Goal: Task Accomplishment & Management: Use online tool/utility

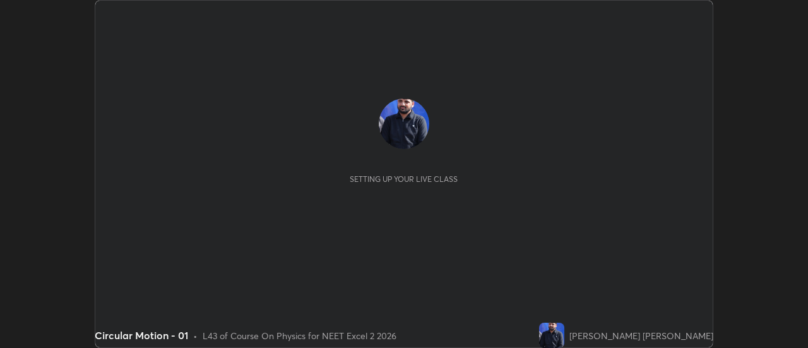
scroll to position [348, 807]
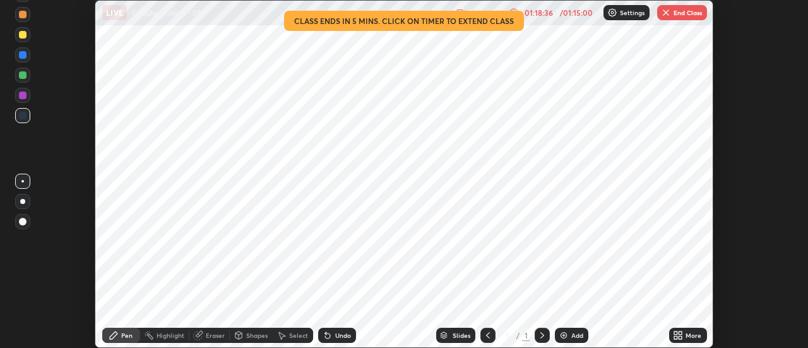
click at [665, 13] on img "button" at bounding box center [666, 13] width 10 height 10
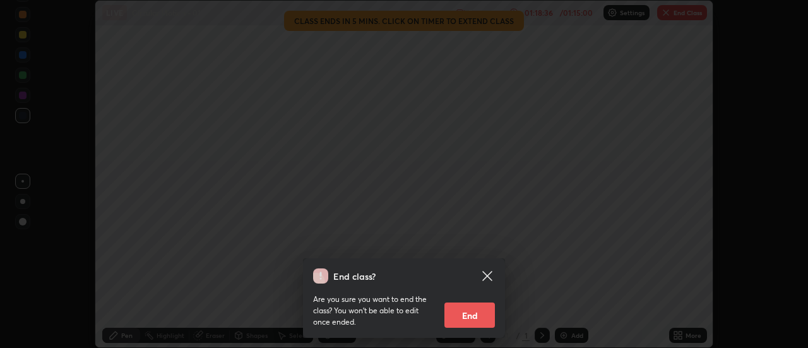
click at [467, 316] on button "End" at bounding box center [469, 314] width 50 height 25
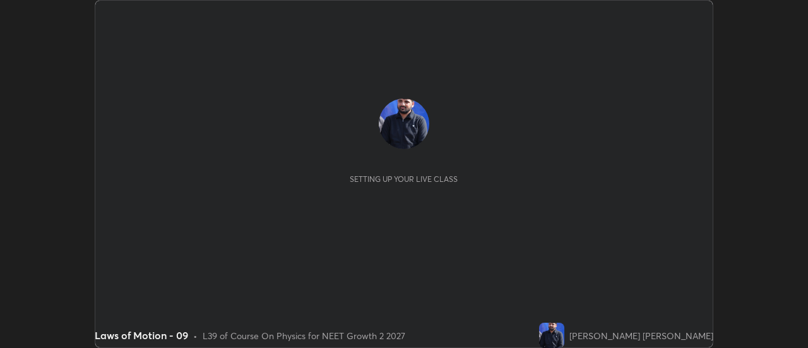
scroll to position [348, 807]
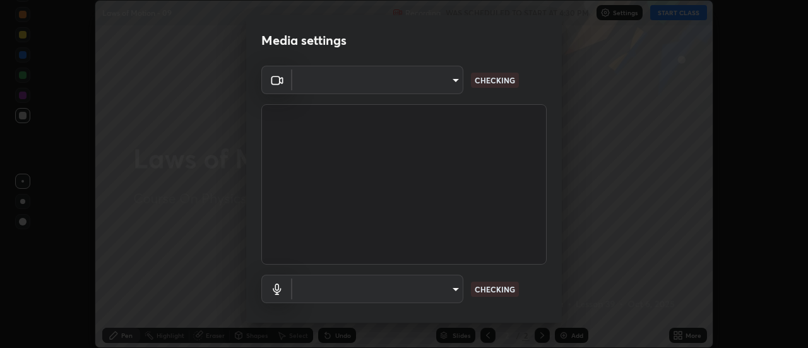
type input "985e4b1f72fc3b9494b48cef3b79fe3b682f9ae0bb15c20acfe574fe2aaad349"
type input "265cf534b138bf87f319f365071951407b00c29418ffc0cf12ee2ca8a10caa95"
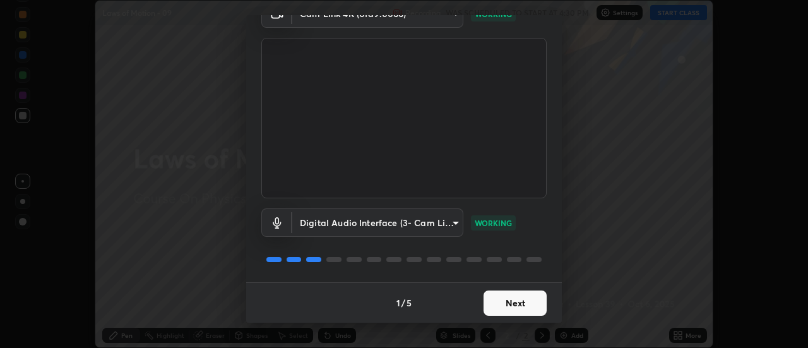
click at [515, 303] on button "Next" at bounding box center [514, 302] width 63 height 25
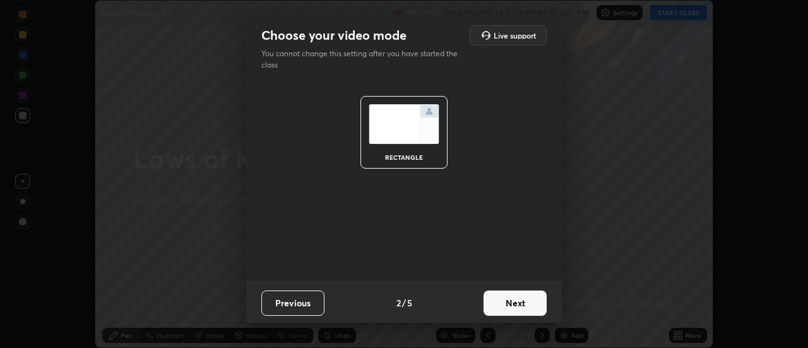
scroll to position [0, 0]
click at [517, 302] on button "Next" at bounding box center [514, 302] width 63 height 25
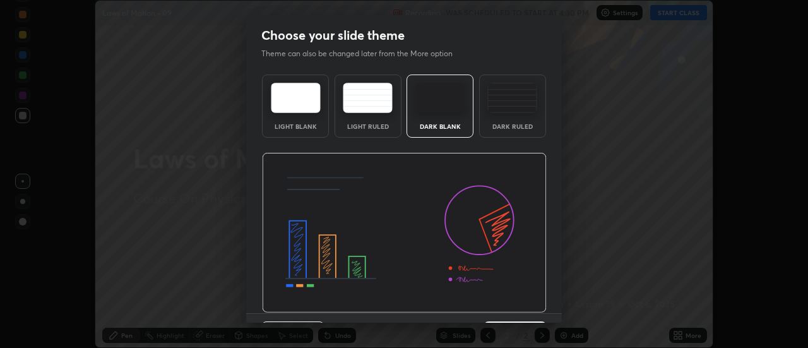
click at [518, 300] on img at bounding box center [404, 233] width 285 height 160
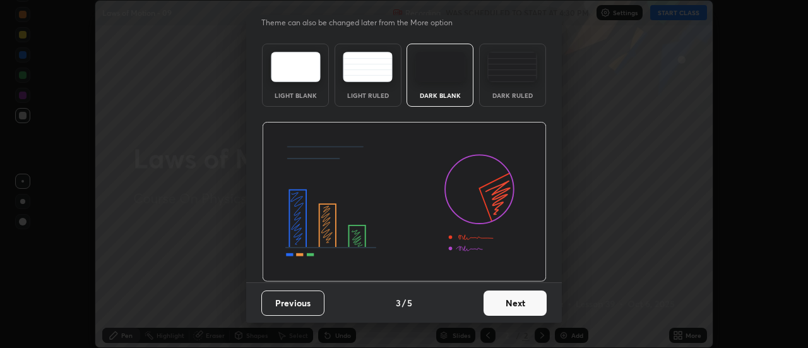
click at [519, 303] on button "Next" at bounding box center [514, 302] width 63 height 25
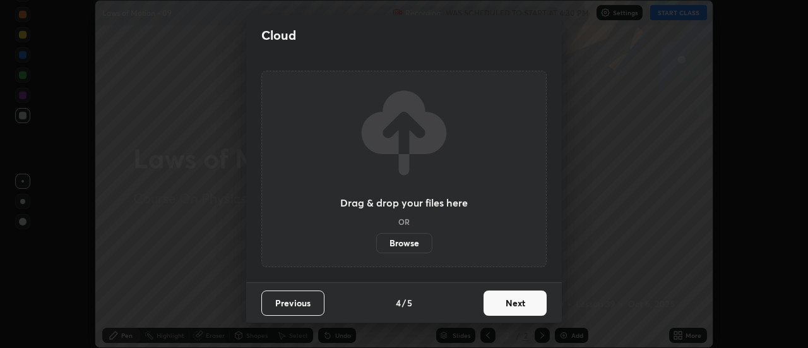
click at [521, 303] on button "Next" at bounding box center [514, 302] width 63 height 25
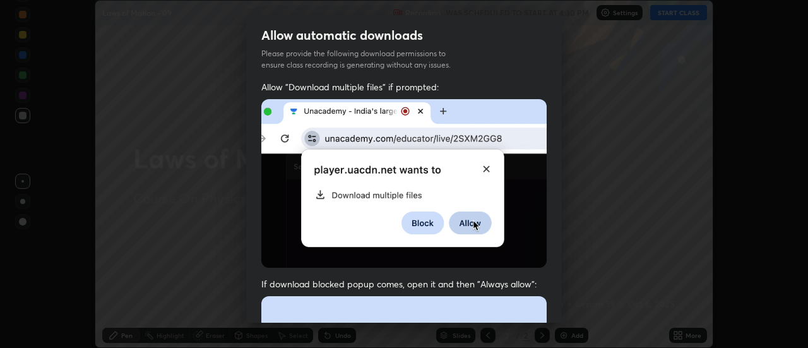
click at [523, 263] on img at bounding box center [403, 183] width 285 height 168
click at [517, 247] on img at bounding box center [403, 183] width 285 height 168
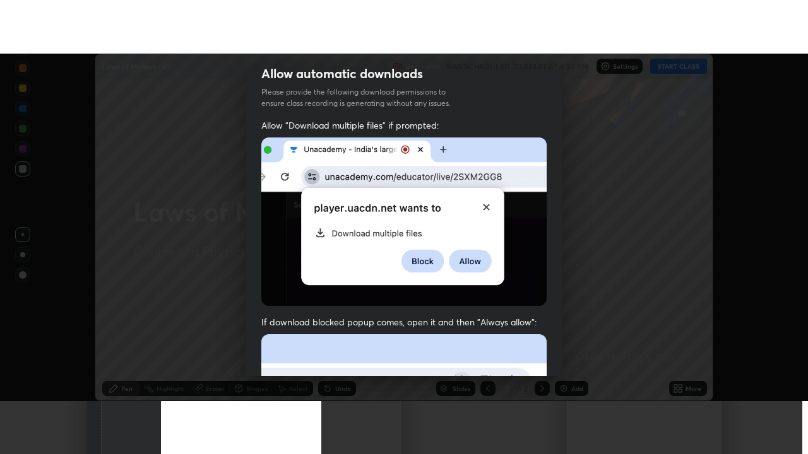
scroll to position [324, 0]
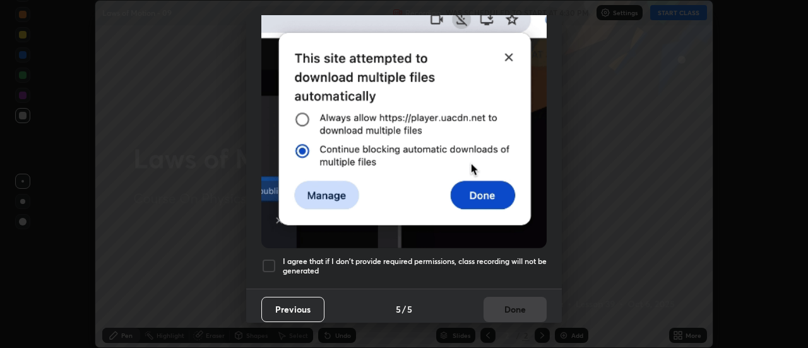
click at [523, 277] on div "Allow "Download multiple files" if prompted: If download blocked popup comes, o…" at bounding box center [403, 22] width 315 height 531
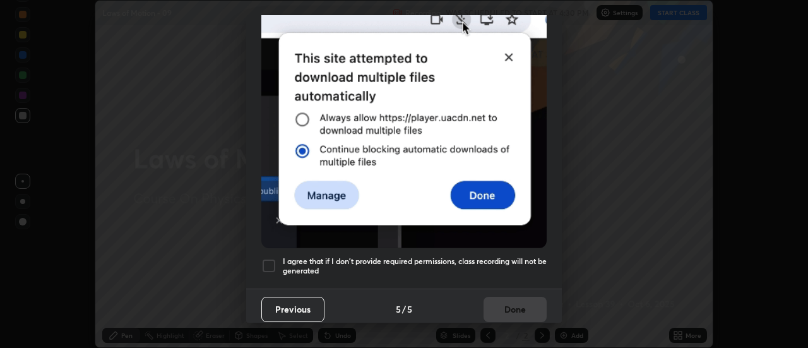
click at [531, 267] on h5 "I agree that if I don't provide required permissions, class recording will not …" at bounding box center [415, 266] width 264 height 20
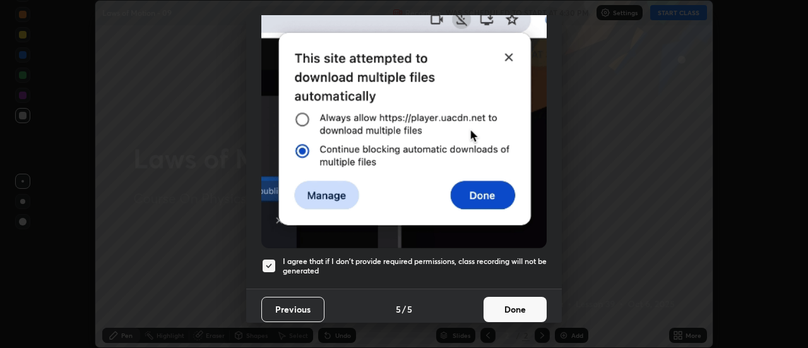
click at [524, 305] on button "Done" at bounding box center [514, 309] width 63 height 25
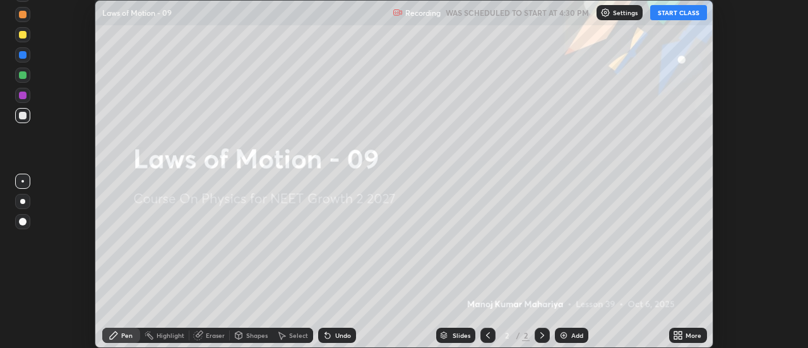
click at [687, 330] on div "More" at bounding box center [688, 334] width 38 height 15
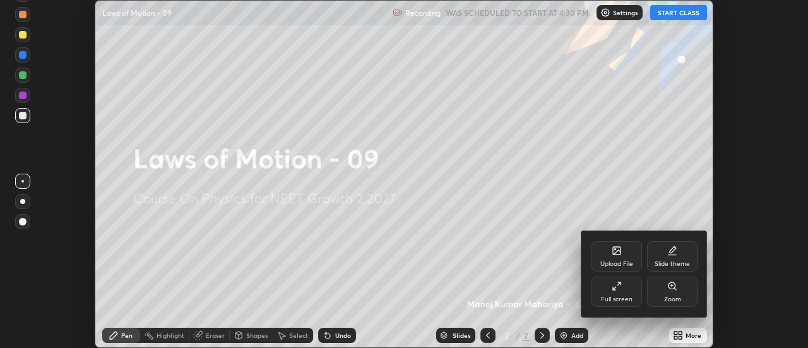
click at [613, 288] on icon at bounding box center [614, 287] width 3 height 3
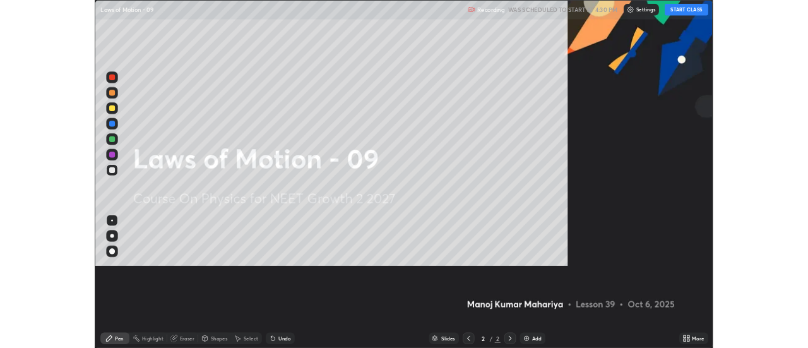
scroll to position [454, 808]
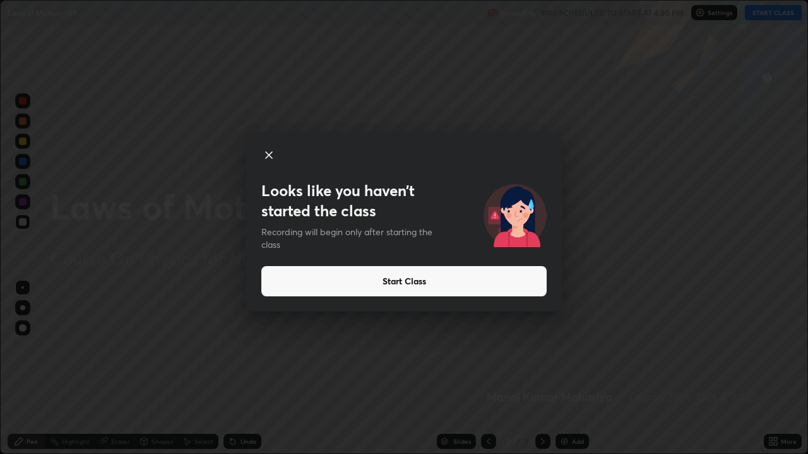
click at [515, 283] on button "Start Class" at bounding box center [403, 281] width 285 height 30
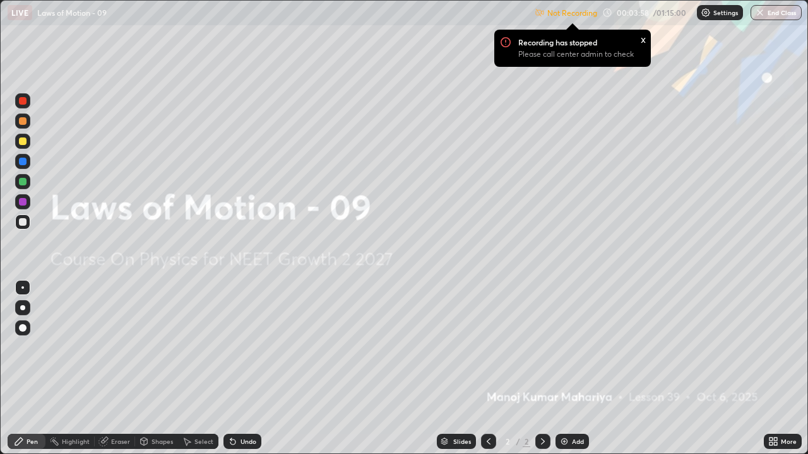
click at [572, 347] on div "Add" at bounding box center [578, 441] width 12 height 6
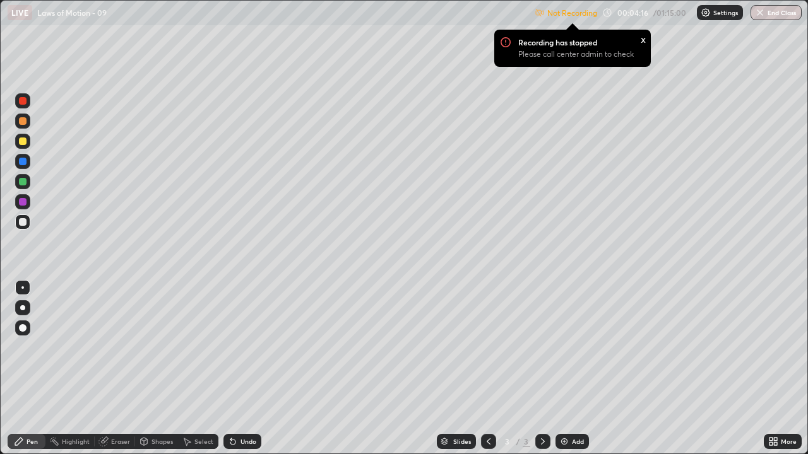
click at [21, 309] on div at bounding box center [22, 307] width 5 height 5
click at [23, 308] on div at bounding box center [22, 307] width 5 height 5
click at [23, 224] on div at bounding box center [23, 222] width 8 height 8
click at [21, 143] on div at bounding box center [23, 142] width 8 height 8
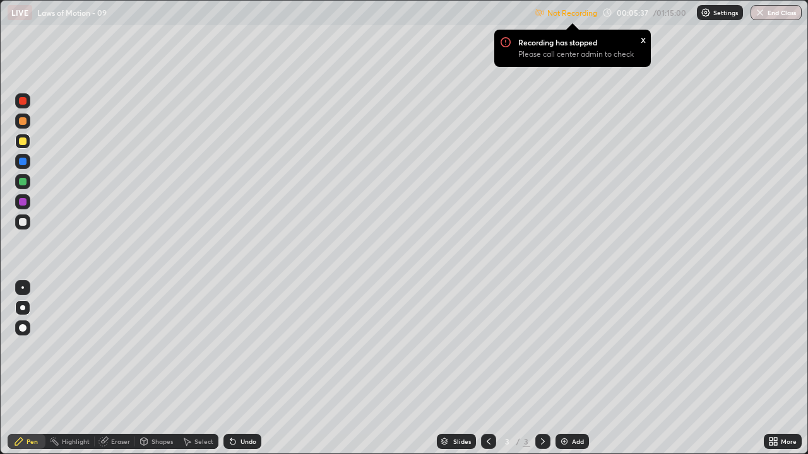
click at [21, 185] on div at bounding box center [23, 182] width 8 height 8
click at [158, 347] on div "Shapes" at bounding box center [161, 441] width 21 height 6
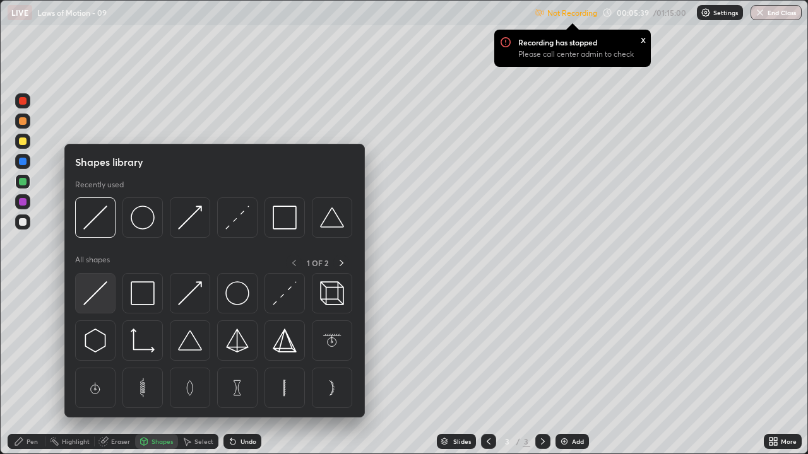
click at [97, 289] on img at bounding box center [95, 293] width 24 height 24
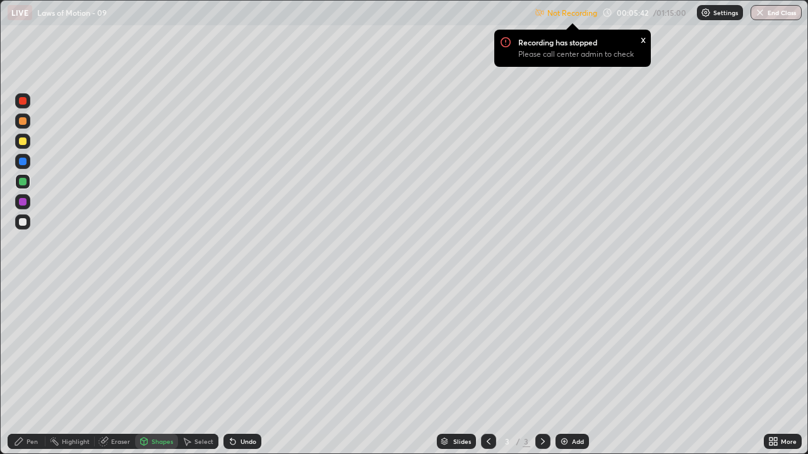
click at [153, 347] on div "Shapes" at bounding box center [161, 441] width 21 height 6
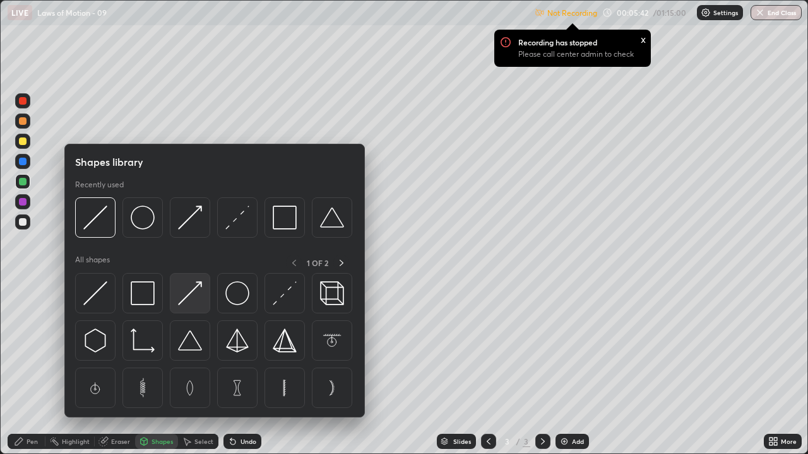
click at [187, 298] on img at bounding box center [190, 293] width 24 height 24
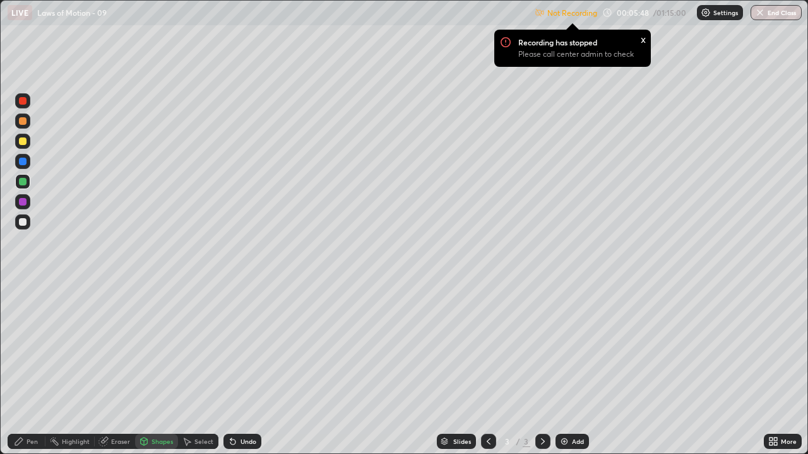
click at [228, 347] on icon at bounding box center [233, 442] width 10 height 10
click at [230, 347] on icon at bounding box center [232, 442] width 5 height 5
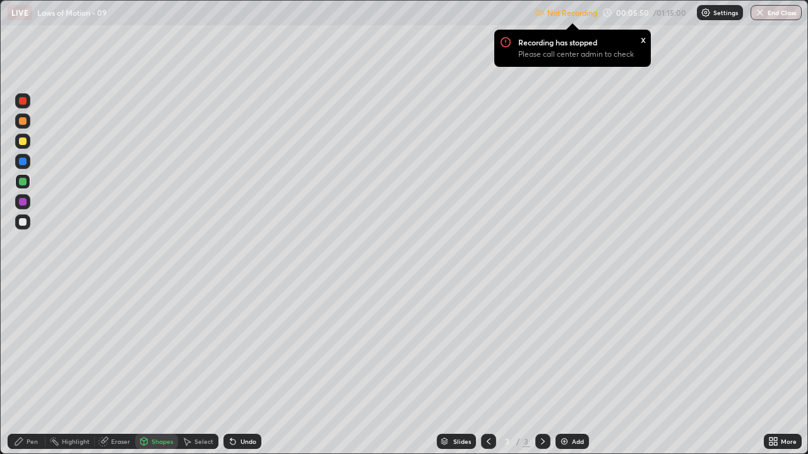
click at [231, 347] on icon at bounding box center [232, 442] width 5 height 5
click at [230, 347] on icon at bounding box center [232, 442] width 5 height 5
click at [21, 141] on div at bounding box center [23, 142] width 8 height 8
click at [21, 222] on div at bounding box center [23, 222] width 8 height 8
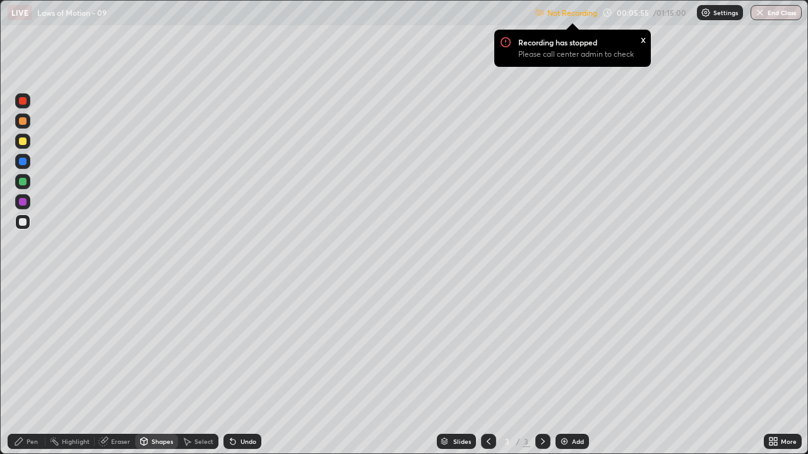
click at [232, 347] on icon at bounding box center [233, 442] width 10 height 10
click at [32, 347] on div "Pen" at bounding box center [31, 441] width 11 height 6
click at [20, 220] on div at bounding box center [23, 222] width 8 height 8
click at [23, 102] on div at bounding box center [23, 101] width 8 height 8
click at [156, 347] on div "Shapes" at bounding box center [161, 441] width 21 height 6
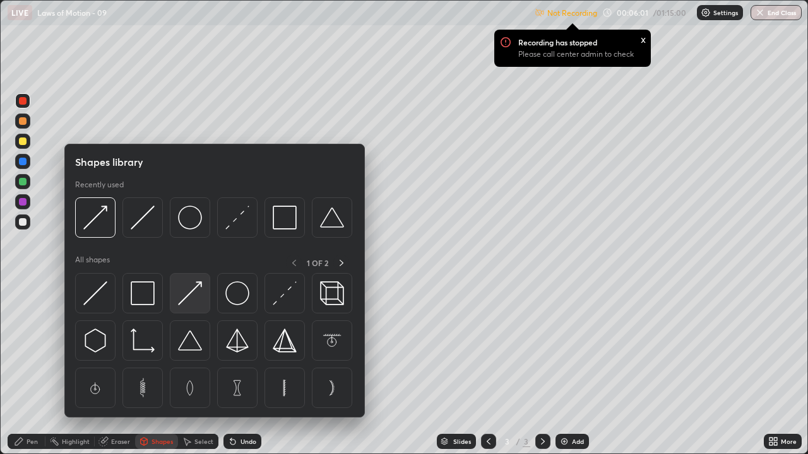
click at [183, 299] on img at bounding box center [190, 293] width 24 height 24
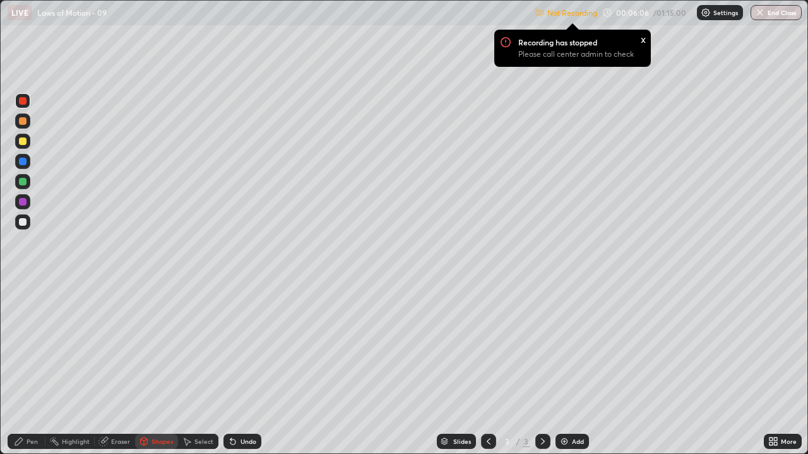
click at [32, 347] on div "Pen" at bounding box center [31, 441] width 11 height 6
click at [156, 347] on div "Shapes" at bounding box center [161, 441] width 21 height 6
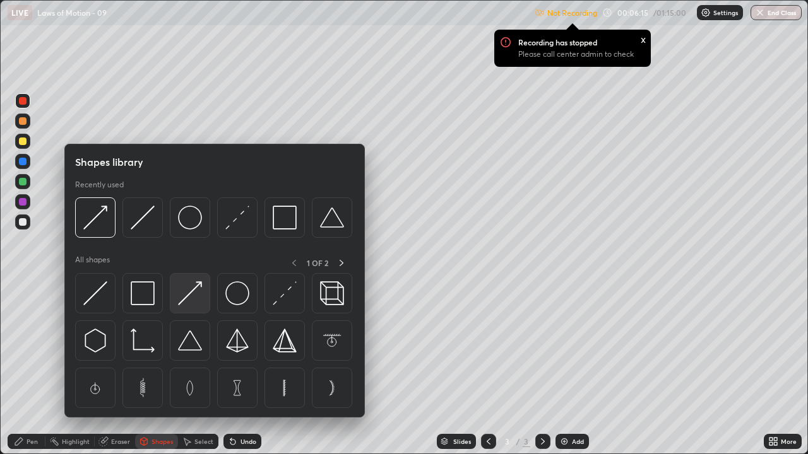
click at [186, 298] on img at bounding box center [190, 293] width 24 height 24
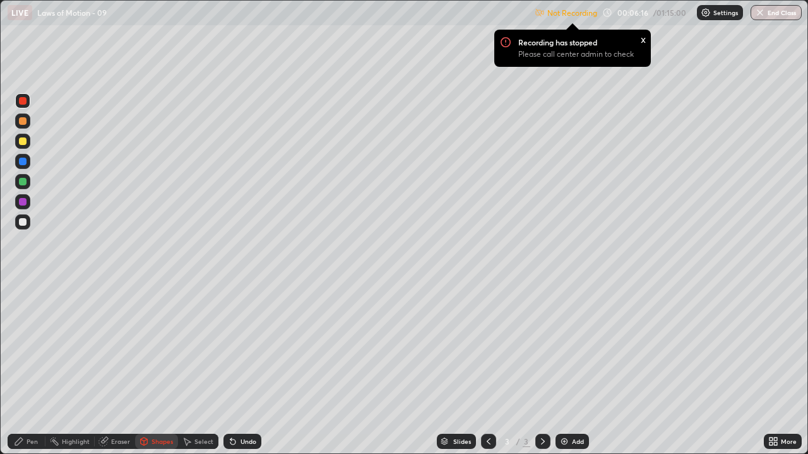
click at [25, 143] on div at bounding box center [23, 142] width 8 height 8
click at [27, 347] on div "Pen" at bounding box center [27, 441] width 38 height 15
click at [155, 347] on div "Shapes" at bounding box center [156, 441] width 43 height 15
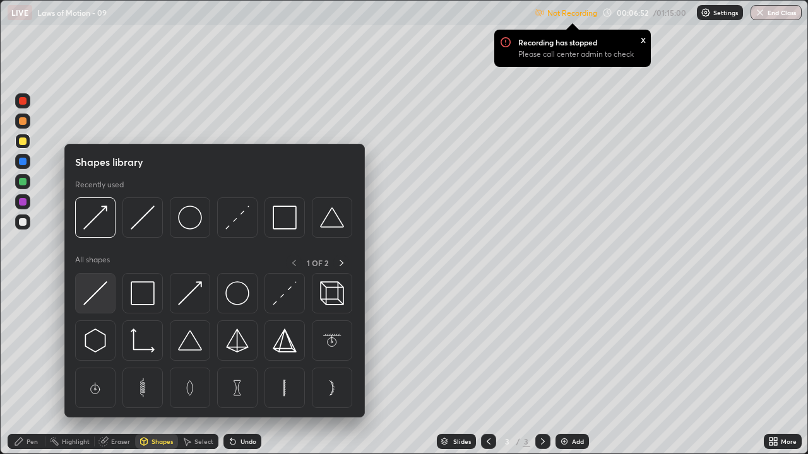
click at [96, 296] on img at bounding box center [95, 293] width 24 height 24
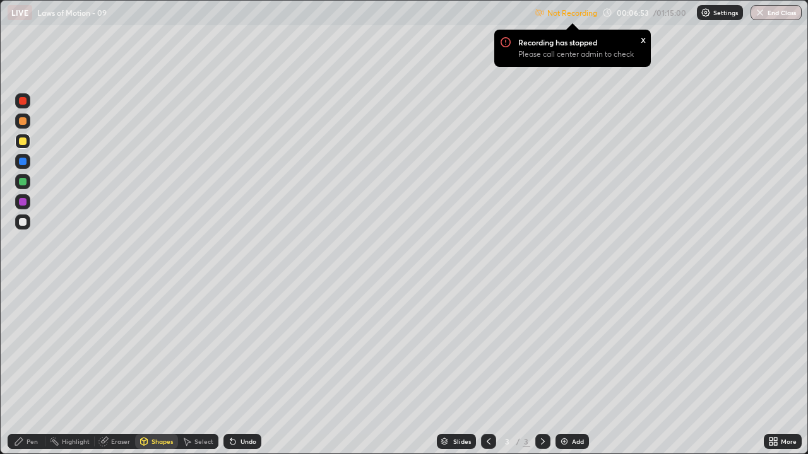
click at [24, 220] on div at bounding box center [23, 222] width 8 height 8
click at [34, 347] on div "Pen" at bounding box center [31, 441] width 11 height 6
click at [559, 347] on img at bounding box center [564, 442] width 10 height 10
click at [24, 221] on div at bounding box center [23, 222] width 8 height 8
click at [127, 347] on div "Eraser" at bounding box center [115, 441] width 40 height 15
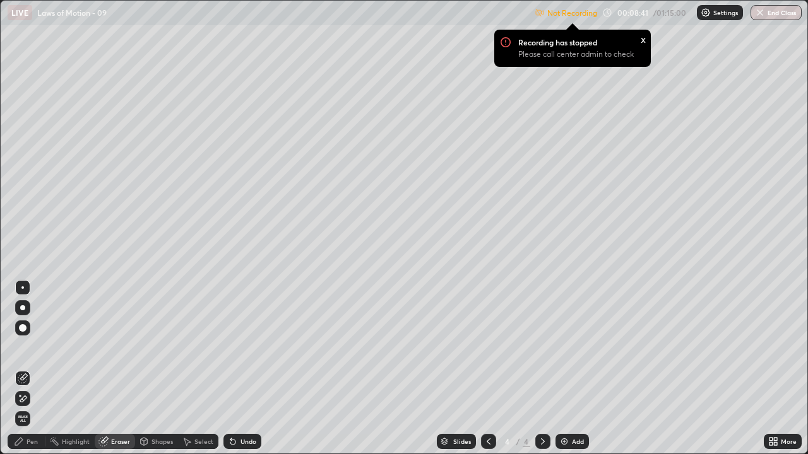
click at [156, 347] on div "Shapes" at bounding box center [161, 441] width 21 height 6
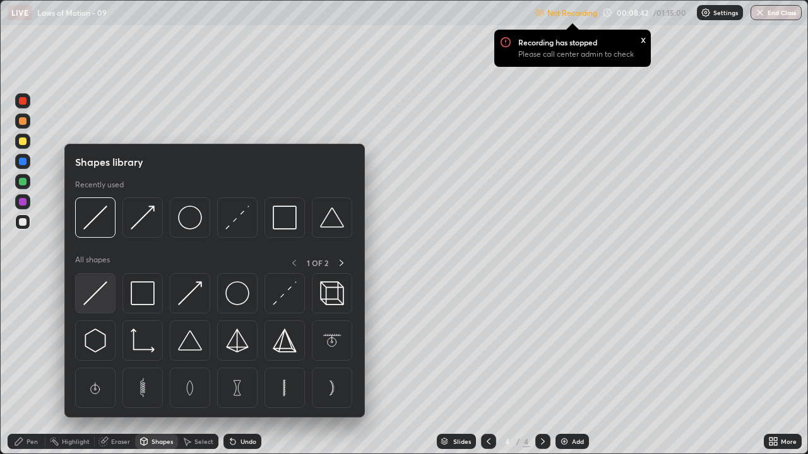
click at [97, 297] on img at bounding box center [95, 293] width 24 height 24
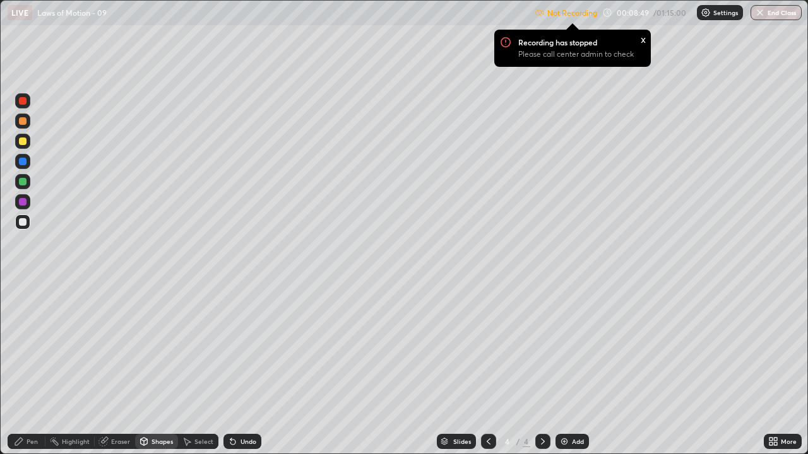
click at [32, 347] on div "Pen" at bounding box center [27, 441] width 38 height 15
click at [22, 221] on div at bounding box center [23, 222] width 8 height 8
click at [487, 347] on icon at bounding box center [488, 442] width 10 height 10
click at [542, 347] on icon at bounding box center [543, 442] width 10 height 10
click at [560, 347] on div "Add" at bounding box center [571, 441] width 33 height 15
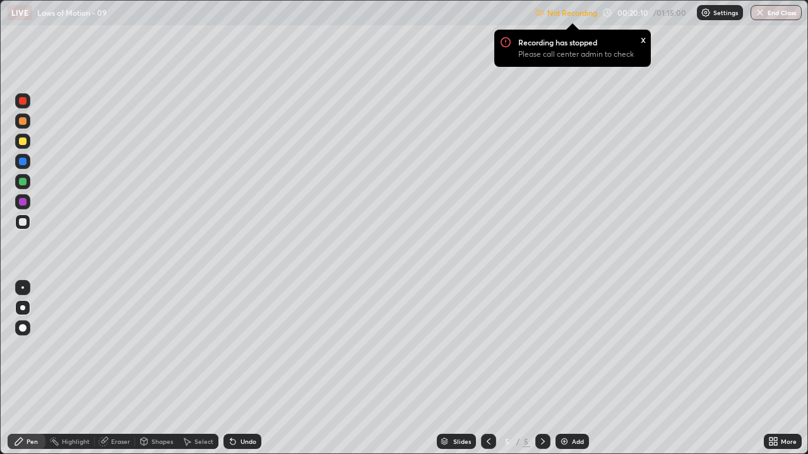
click at [159, 347] on div "Shapes" at bounding box center [161, 441] width 21 height 6
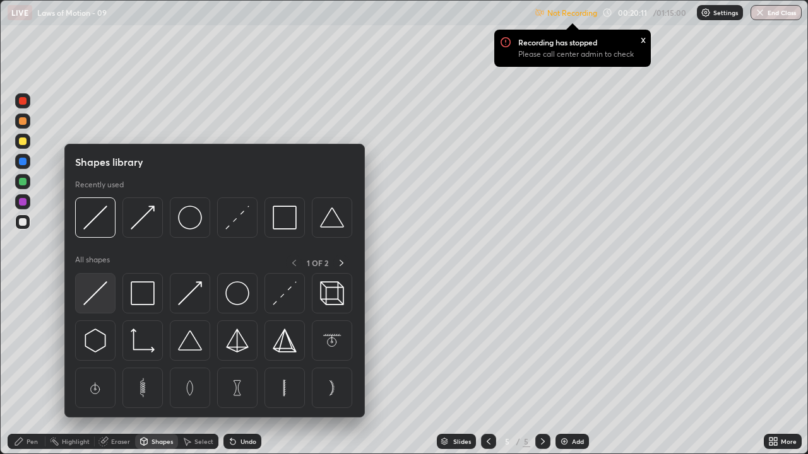
click at [95, 292] on img at bounding box center [95, 293] width 24 height 24
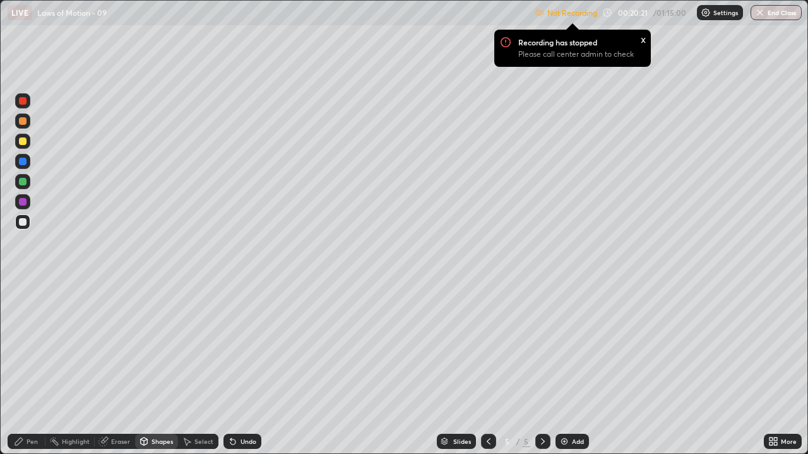
click at [36, 347] on div "Pen" at bounding box center [27, 441] width 38 height 15
click at [24, 143] on div at bounding box center [23, 142] width 8 height 8
click at [21, 221] on div at bounding box center [23, 222] width 8 height 8
click at [231, 347] on icon at bounding box center [232, 442] width 5 height 5
click at [568, 347] on div "Add" at bounding box center [571, 441] width 33 height 15
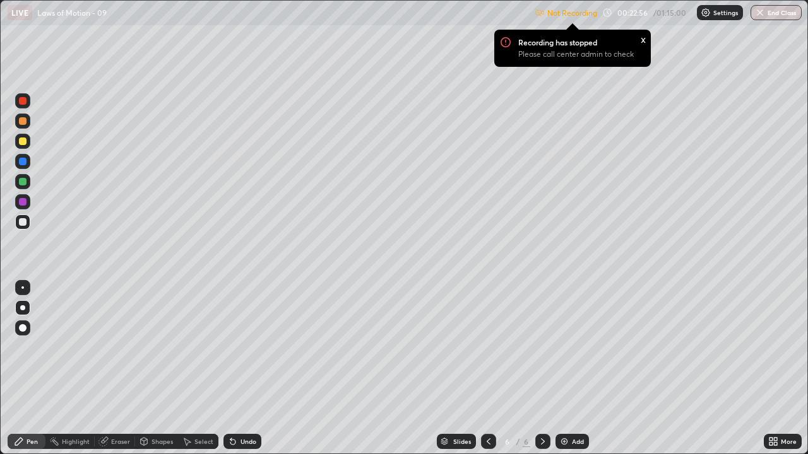
click at [21, 309] on div at bounding box center [22, 307] width 5 height 5
click at [23, 308] on div at bounding box center [22, 307] width 5 height 5
click at [235, 347] on icon at bounding box center [233, 442] width 10 height 10
click at [21, 143] on div at bounding box center [23, 142] width 8 height 8
click at [22, 225] on div at bounding box center [23, 222] width 8 height 8
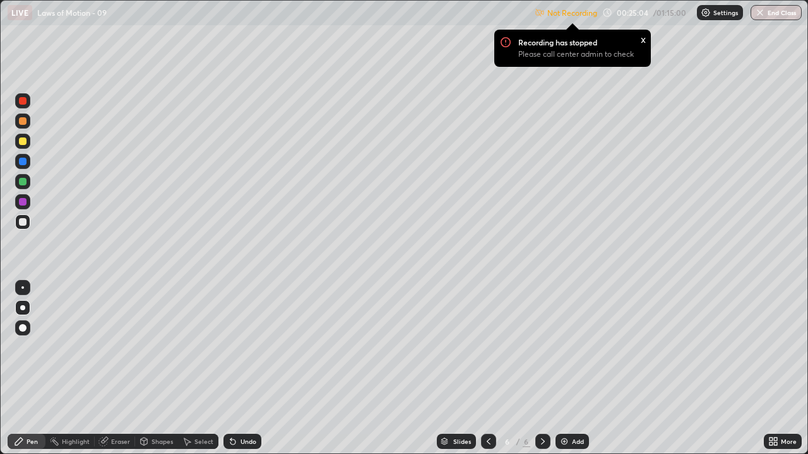
click at [233, 347] on icon at bounding box center [233, 442] width 10 height 10
click at [233, 347] on icon at bounding box center [232, 442] width 5 height 5
click at [231, 347] on icon at bounding box center [232, 442] width 5 height 5
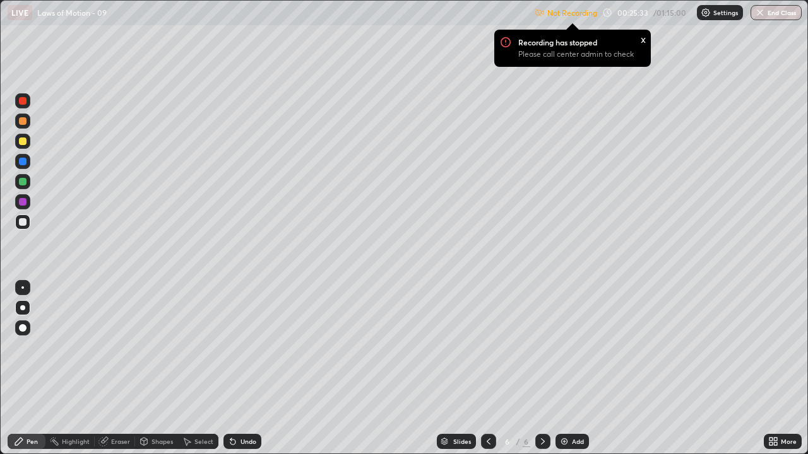
click at [565, 347] on img at bounding box center [564, 442] width 10 height 10
click at [23, 102] on div at bounding box center [23, 101] width 8 height 8
click at [23, 223] on div at bounding box center [23, 222] width 8 height 8
click at [487, 347] on icon at bounding box center [488, 442] width 10 height 10
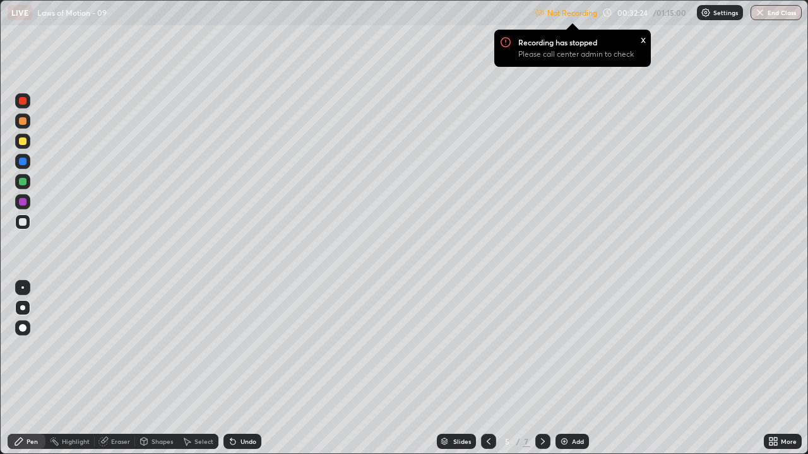
click at [541, 347] on icon at bounding box center [543, 442] width 10 height 10
click at [546, 347] on div at bounding box center [542, 441] width 15 height 15
click at [557, 347] on div "Add" at bounding box center [571, 441] width 33 height 15
click at [20, 222] on div at bounding box center [23, 222] width 8 height 8
click at [481, 347] on div at bounding box center [488, 441] width 15 height 25
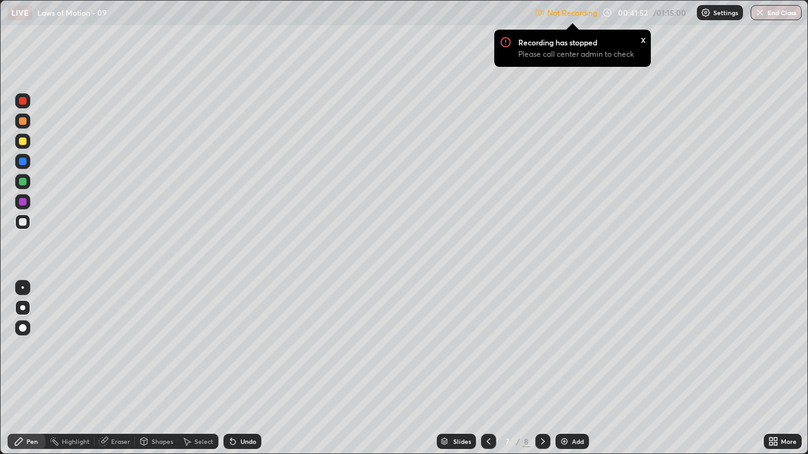
click at [539, 347] on div at bounding box center [542, 441] width 15 height 15
click at [160, 347] on div "Shapes" at bounding box center [161, 441] width 21 height 6
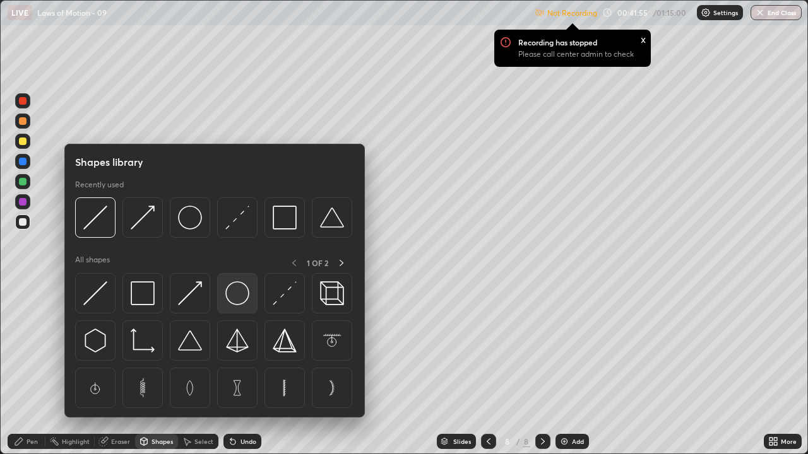
click at [230, 299] on img at bounding box center [237, 293] width 24 height 24
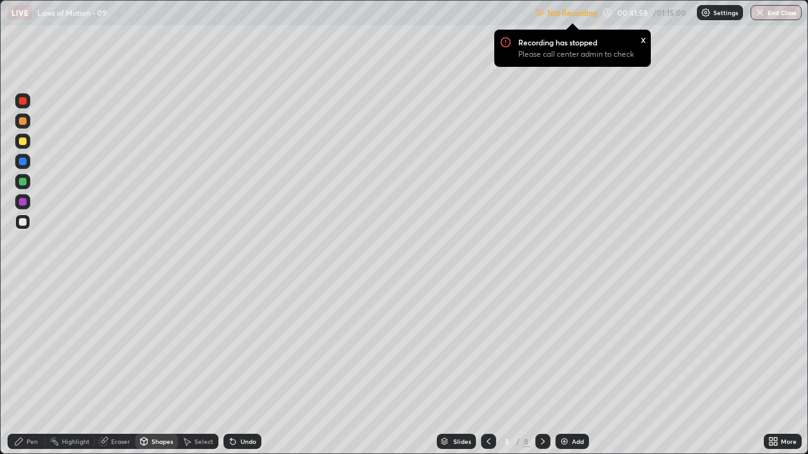
click at [37, 347] on div "Pen" at bounding box center [27, 441] width 38 height 15
click at [235, 347] on icon at bounding box center [233, 442] width 10 height 10
click at [156, 347] on div "Shapes" at bounding box center [161, 441] width 21 height 6
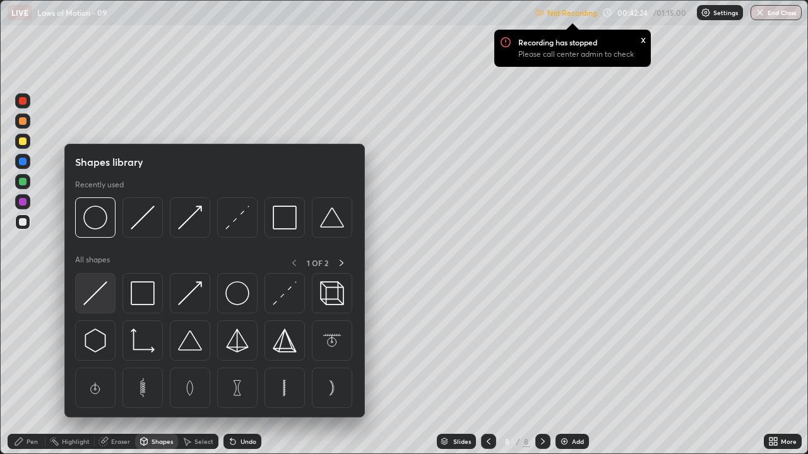
click at [95, 291] on img at bounding box center [95, 293] width 24 height 24
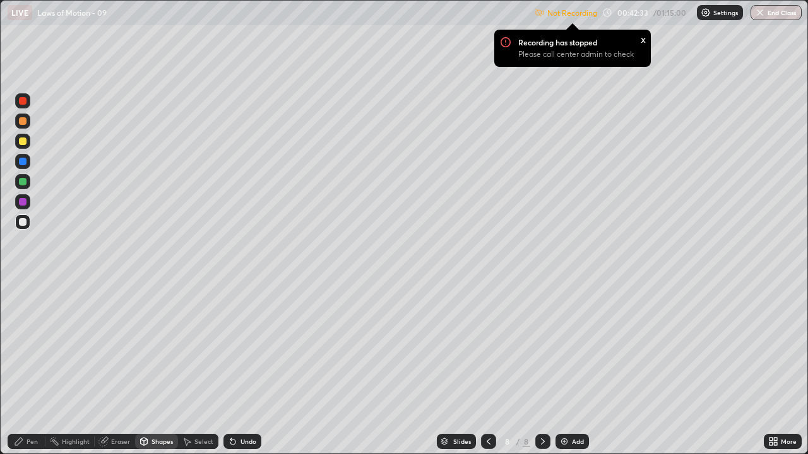
click at [20, 222] on div at bounding box center [23, 222] width 8 height 8
click at [33, 347] on div "Pen" at bounding box center [27, 441] width 38 height 15
click at [24, 144] on div at bounding box center [23, 142] width 8 height 8
click at [26, 220] on div at bounding box center [23, 222] width 8 height 8
click at [21, 221] on div at bounding box center [23, 222] width 8 height 8
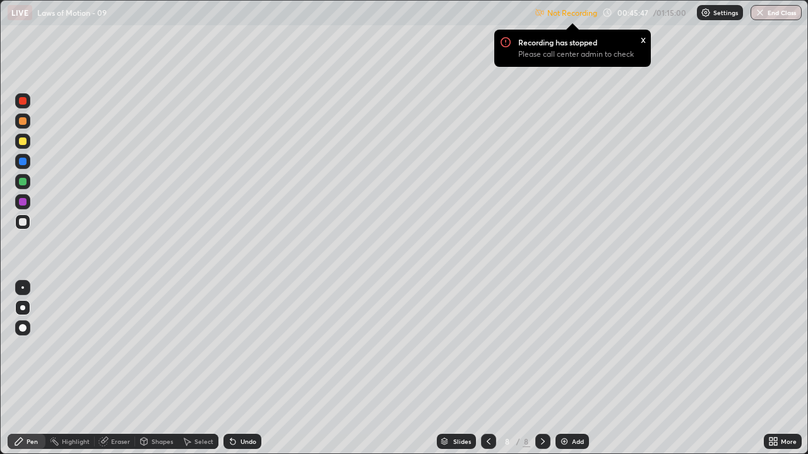
click at [28, 225] on div at bounding box center [22, 222] width 15 height 15
click at [562, 347] on img at bounding box center [564, 442] width 10 height 10
click at [24, 305] on div at bounding box center [22, 307] width 15 height 15
click at [23, 141] on div at bounding box center [23, 142] width 8 height 8
click at [25, 347] on div "Pen" at bounding box center [27, 441] width 38 height 15
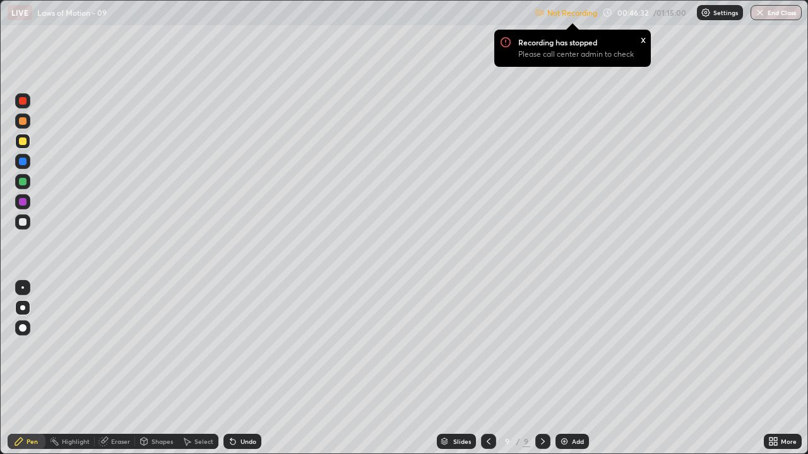
click at [25, 310] on div at bounding box center [22, 307] width 15 height 15
click at [560, 347] on img at bounding box center [564, 442] width 10 height 10
click at [21, 227] on div at bounding box center [22, 222] width 15 height 15
click at [25, 143] on div at bounding box center [23, 142] width 8 height 8
click at [23, 224] on div at bounding box center [23, 222] width 8 height 8
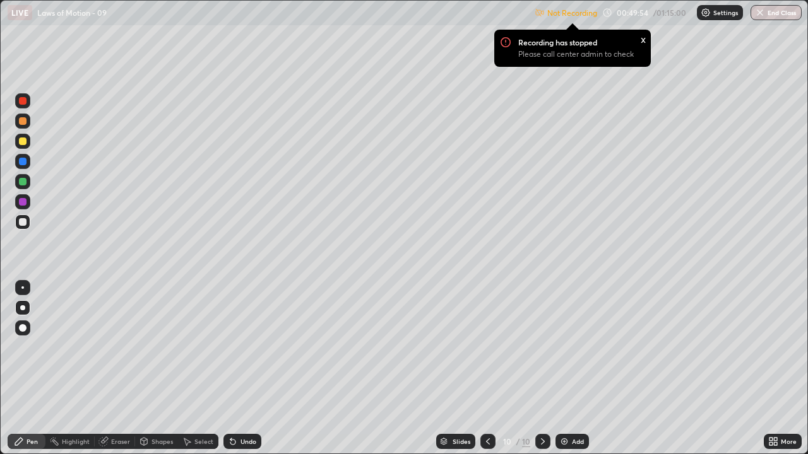
click at [24, 141] on div at bounding box center [23, 142] width 8 height 8
click at [707, 17] on img at bounding box center [705, 13] width 10 height 10
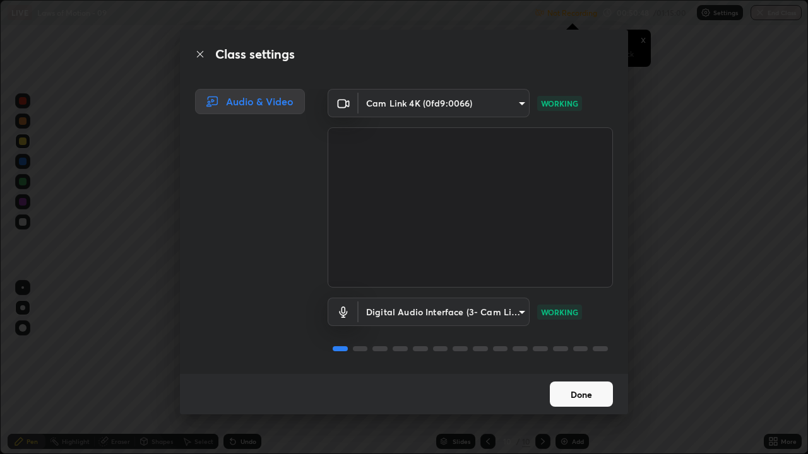
click at [574, 347] on button "Done" at bounding box center [581, 394] width 63 height 25
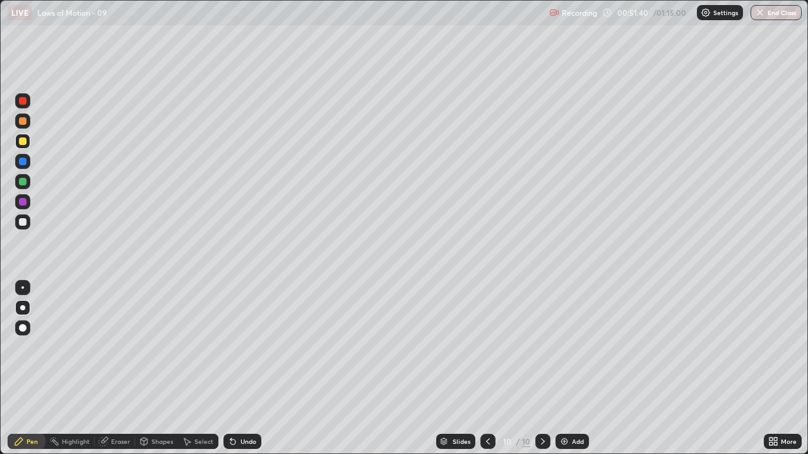
click at [25, 107] on div at bounding box center [22, 100] width 15 height 15
click at [563, 347] on img at bounding box center [564, 442] width 10 height 10
click at [564, 347] on img at bounding box center [564, 442] width 10 height 10
click at [20, 309] on div at bounding box center [22, 307] width 15 height 15
click at [230, 347] on icon at bounding box center [232, 442] width 5 height 5
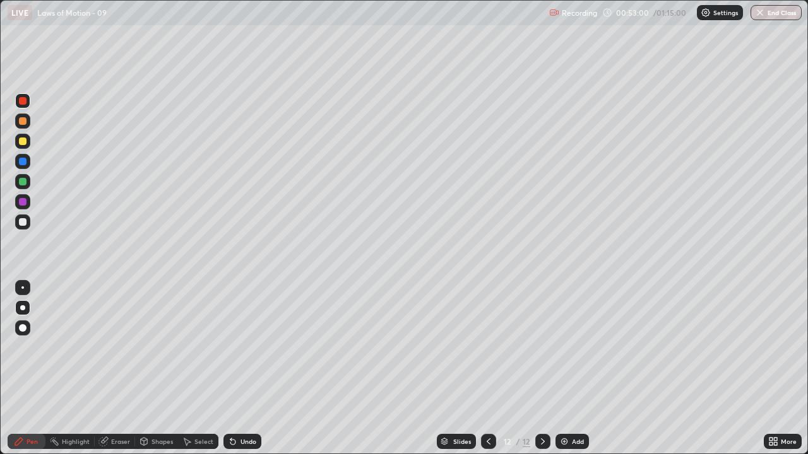
click at [563, 347] on img at bounding box center [564, 442] width 10 height 10
click at [22, 313] on div at bounding box center [22, 307] width 15 height 15
click at [36, 347] on div "Pen" at bounding box center [31, 441] width 11 height 6
click at [23, 223] on div at bounding box center [23, 222] width 8 height 8
click at [24, 142] on div at bounding box center [23, 142] width 8 height 8
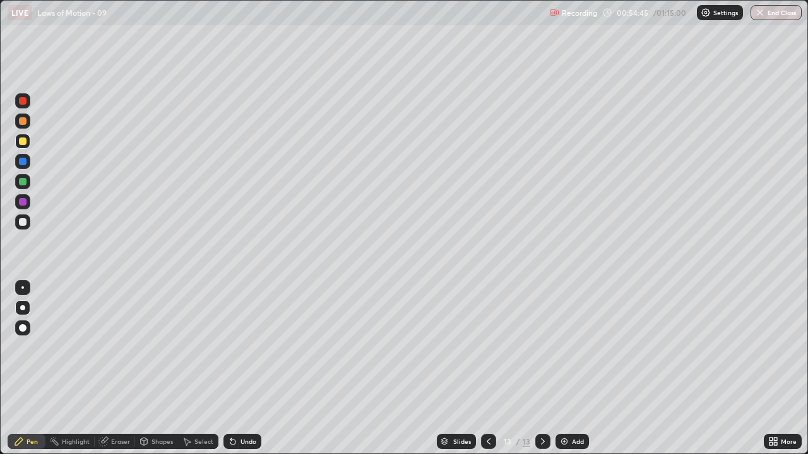
click at [19, 103] on div at bounding box center [23, 101] width 8 height 8
click at [122, 347] on div "Eraser" at bounding box center [120, 441] width 19 height 6
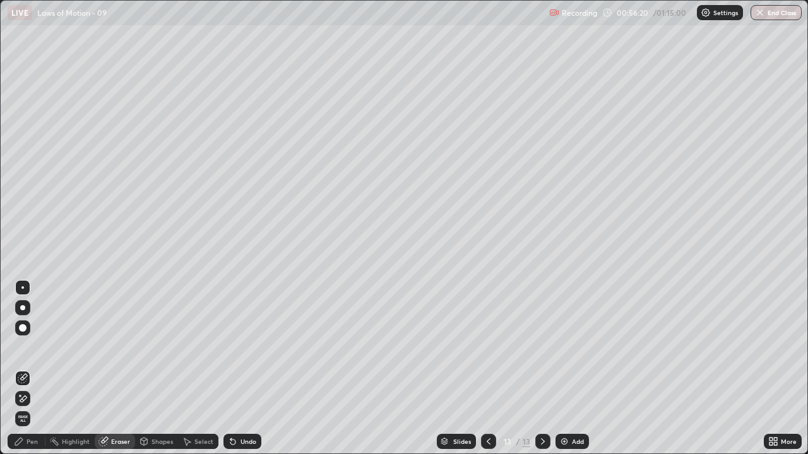
click at [30, 347] on div "Pen" at bounding box center [27, 441] width 38 height 15
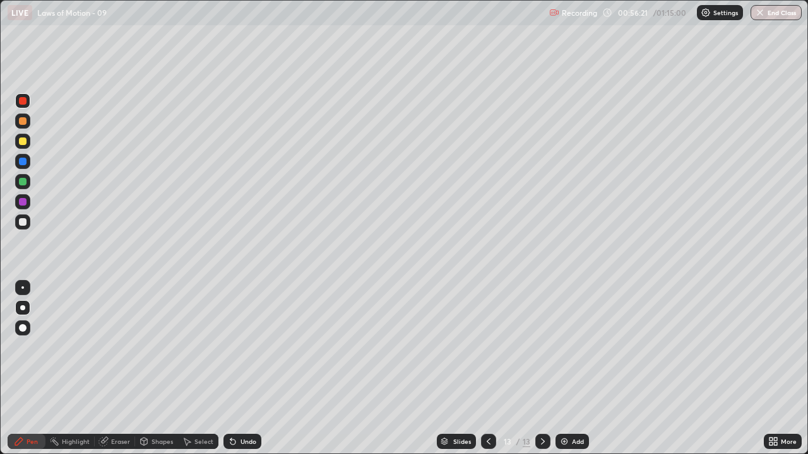
click at [20, 309] on div at bounding box center [22, 307] width 15 height 15
click at [487, 347] on icon at bounding box center [488, 442] width 10 height 10
click at [489, 347] on icon at bounding box center [488, 442] width 10 height 10
click at [485, 347] on icon at bounding box center [488, 442] width 10 height 10
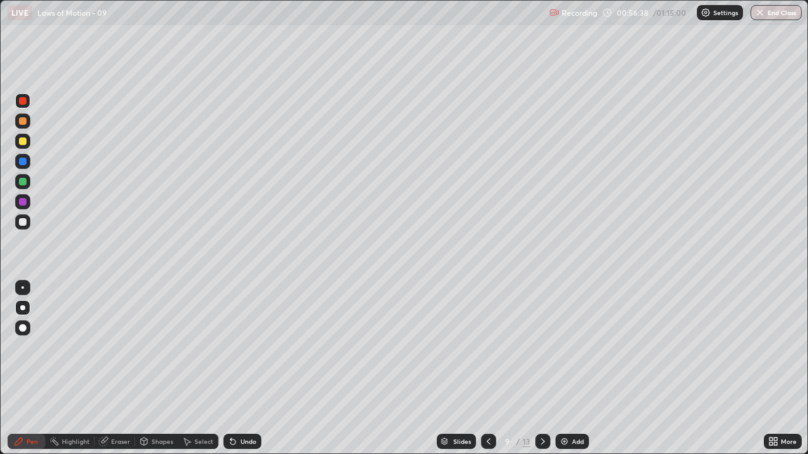
click at [487, 347] on icon at bounding box center [488, 442] width 10 height 10
click at [540, 347] on div at bounding box center [542, 441] width 15 height 15
click at [548, 347] on div at bounding box center [542, 441] width 15 height 15
click at [543, 347] on icon at bounding box center [543, 442] width 10 height 10
click at [541, 347] on icon at bounding box center [543, 442] width 10 height 10
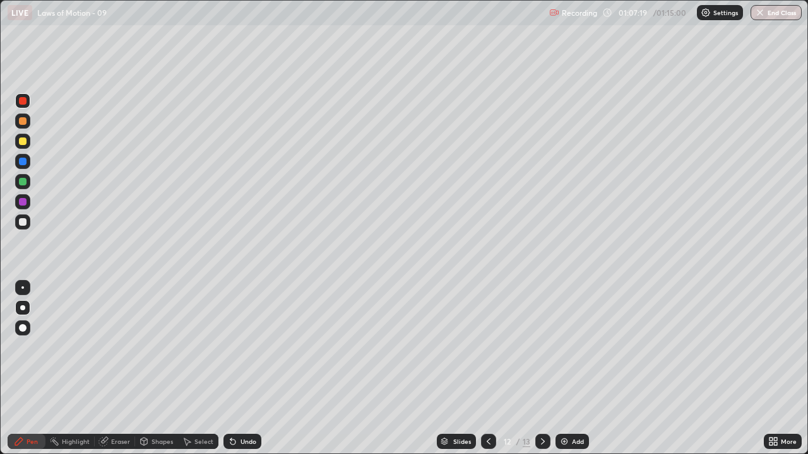
click at [541, 347] on icon at bounding box center [543, 442] width 10 height 10
click at [487, 347] on icon at bounding box center [488, 442] width 10 height 10
click at [486, 347] on icon at bounding box center [488, 442] width 10 height 10
click at [487, 347] on icon at bounding box center [488, 442] width 10 height 10
click at [780, 16] on button "End Class" at bounding box center [776, 12] width 50 height 15
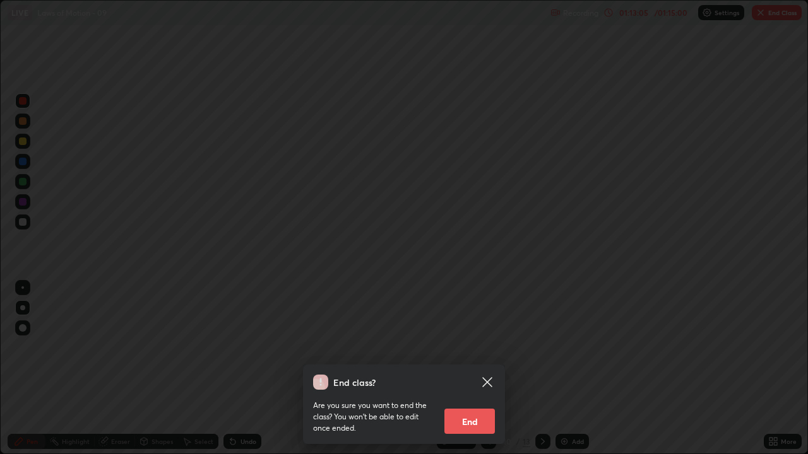
click at [486, 347] on button "End" at bounding box center [469, 421] width 50 height 25
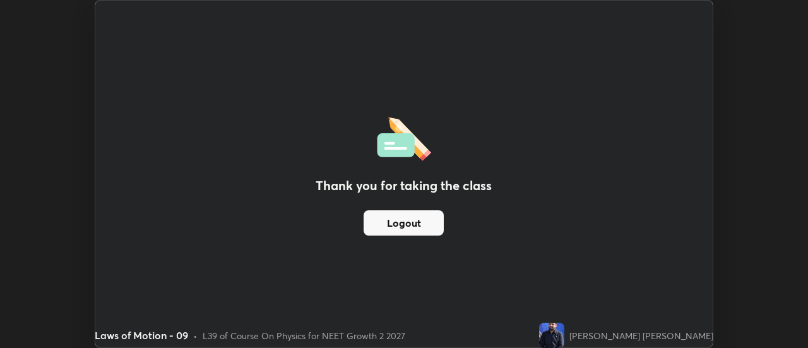
scroll to position [62744, 62284]
